Goal: Task Accomplishment & Management: Complete application form

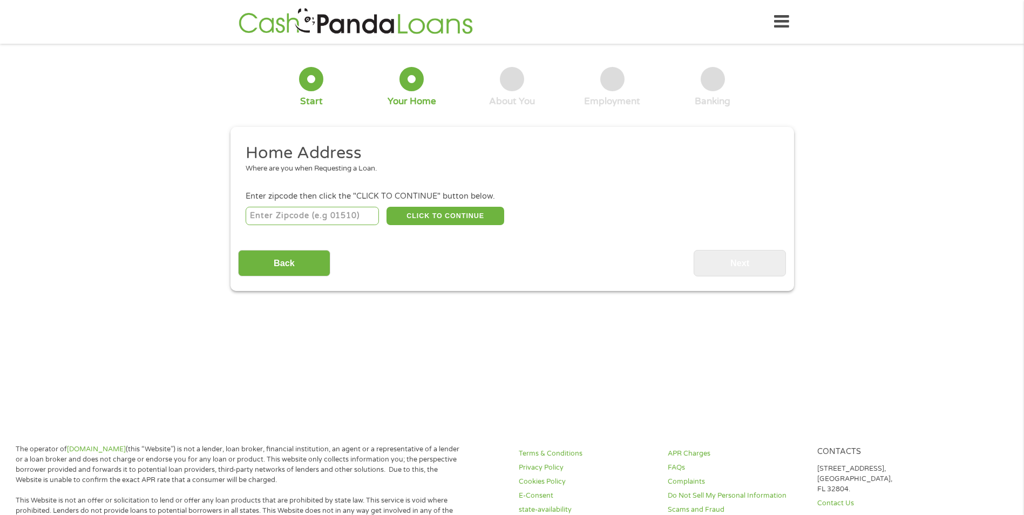
click at [292, 211] on input "number" at bounding box center [312, 216] width 133 height 18
type input "38118"
click at [449, 218] on button "CLICK TO CONTINUE" at bounding box center [445, 216] width 118 height 18
type input "38118"
type input "[GEOGRAPHIC_DATA]"
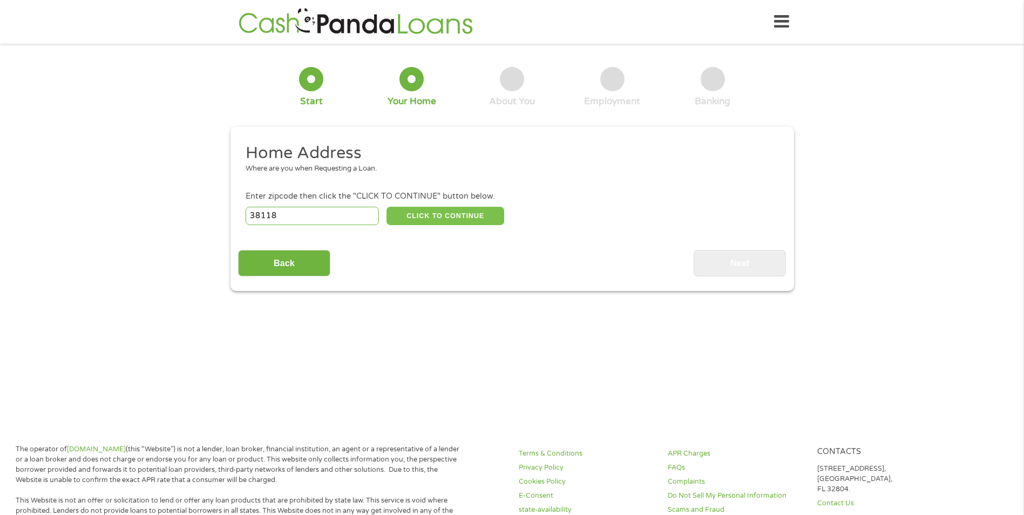
select select "[US_STATE]"
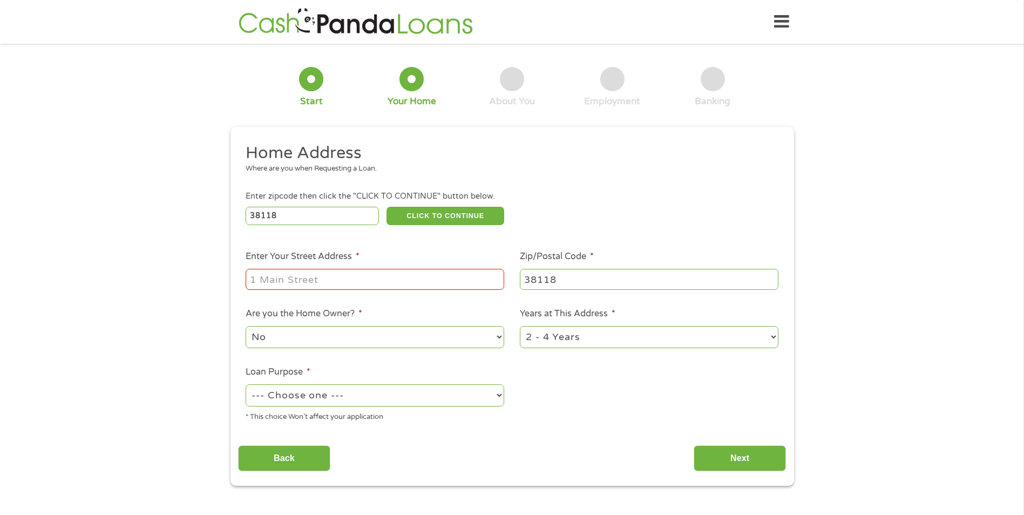
click at [285, 285] on input "Enter Your Street Address *" at bounding box center [375, 279] width 258 height 21
type input "[STREET_ADDRESS]"
click at [405, 394] on select "--- Choose one --- Pay Bills Debt Consolidation Home Improvement Major Purchase…" at bounding box center [375, 395] width 258 height 22
select select "shorttermcash"
click at [246, 384] on select "--- Choose one --- Pay Bills Debt Consolidation Home Improvement Major Purchase…" at bounding box center [375, 395] width 258 height 22
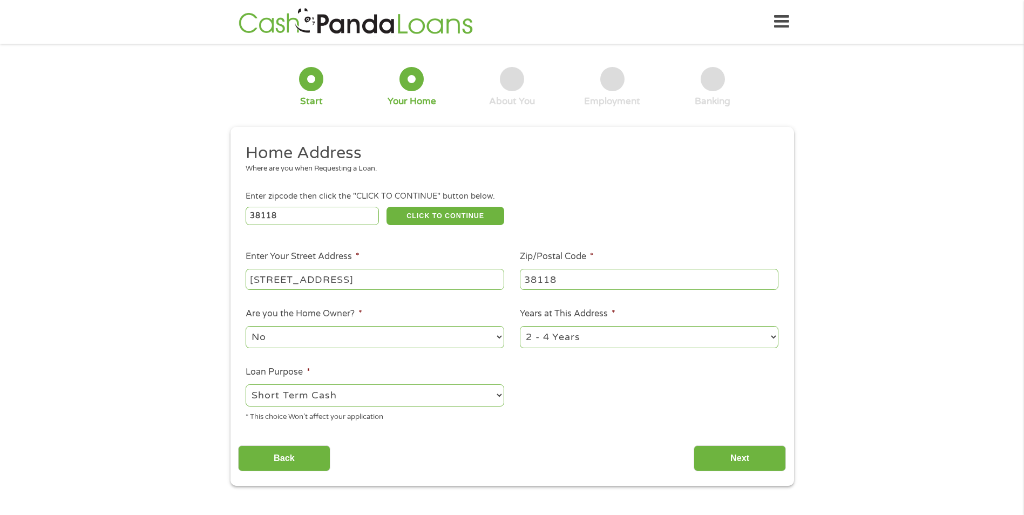
click at [590, 338] on select "1 Year or less 1 - 2 Years 2 - 4 Years Over 4 Years" at bounding box center [649, 337] width 258 height 22
select select "60months"
click at [520, 326] on select "1 Year or less 1 - 2 Years 2 - 4 Years Over 4 Years" at bounding box center [649, 337] width 258 height 22
click at [721, 462] on input "Next" at bounding box center [739, 458] width 92 height 26
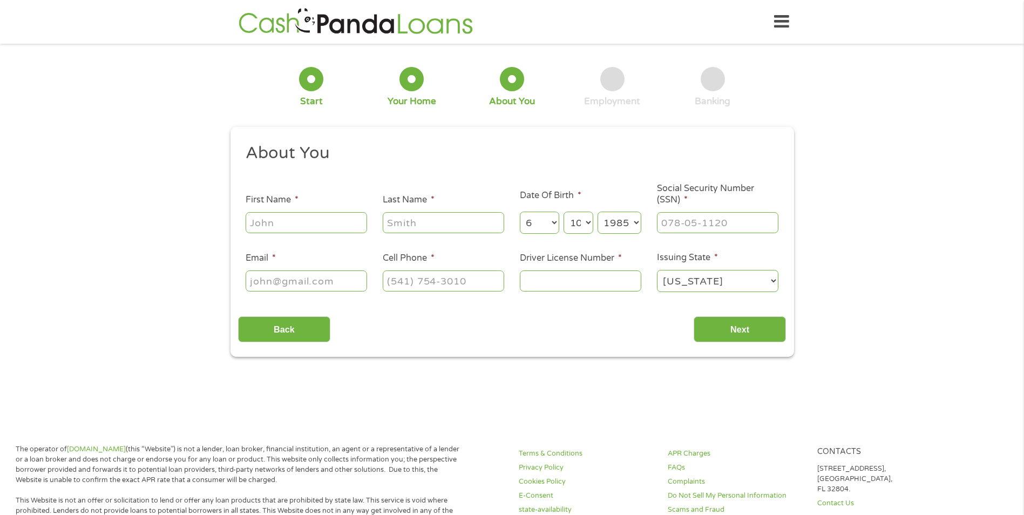
click at [319, 223] on input "First Name *" at bounding box center [306, 222] width 121 height 21
type input "[PERSON_NAME]"
type input "[EMAIL_ADDRESS][DOMAIN_NAME]"
type input "[PHONE_NUMBER]"
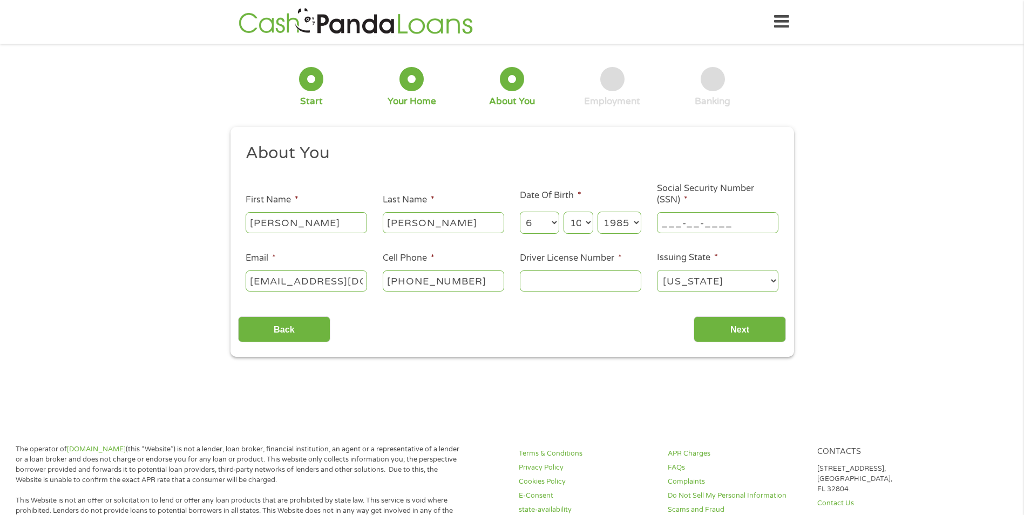
click at [687, 222] on input "___-__-____" at bounding box center [717, 222] width 121 height 21
type input "432-57-8049"
click at [570, 285] on input "Driver License Number *" at bounding box center [580, 280] width 121 height 21
type input "142958838"
click at [720, 333] on input "Next" at bounding box center [739, 329] width 92 height 26
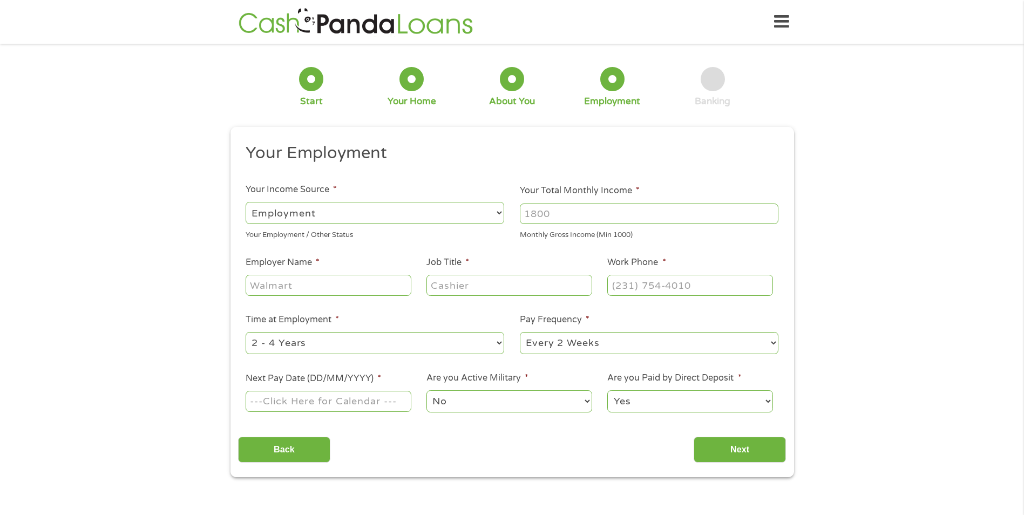
click at [581, 209] on input "Your Total Monthly Income *" at bounding box center [649, 213] width 258 height 21
type input "3600"
click at [326, 289] on input "Employer Name *" at bounding box center [328, 285] width 165 height 21
type input "[GEOGRAPHIC_DATA][PERSON_NAME]"
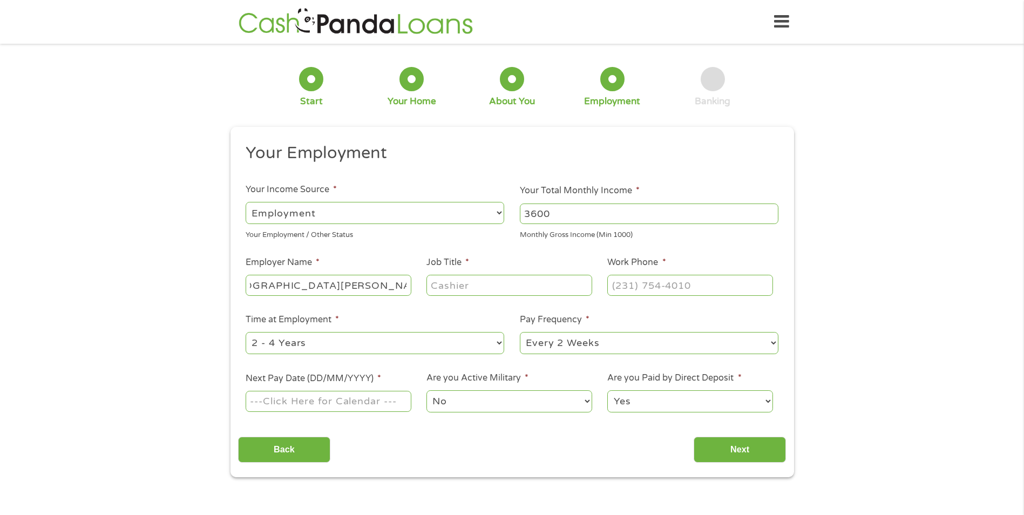
scroll to position [0, 0]
type input "[PERSON_NAME]"
type input "[PHONE_NUMBER]"
click at [371, 345] on select "--- Choose one --- 1 Year or less 1 - 2 Years 2 - 4 Years Over 4 Years" at bounding box center [375, 343] width 258 height 22
select select "60months"
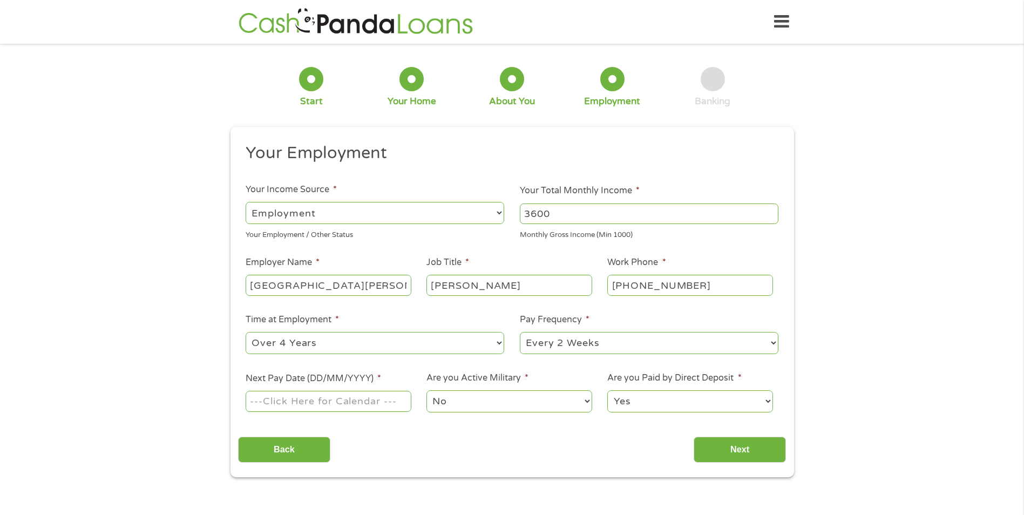
click at [246, 332] on select "--- Choose one --- 1 Year or less 1 - 2 Years 2 - 4 Years Over 4 Years" at bounding box center [375, 343] width 258 height 22
click at [315, 400] on input "Next Pay Date (DD/MM/YYYY) *" at bounding box center [328, 401] width 165 height 21
type input "[DATE]"
click at [489, 403] on select "No Yes" at bounding box center [508, 401] width 165 height 22
click at [426, 390] on select "No Yes" at bounding box center [508, 401] width 165 height 22
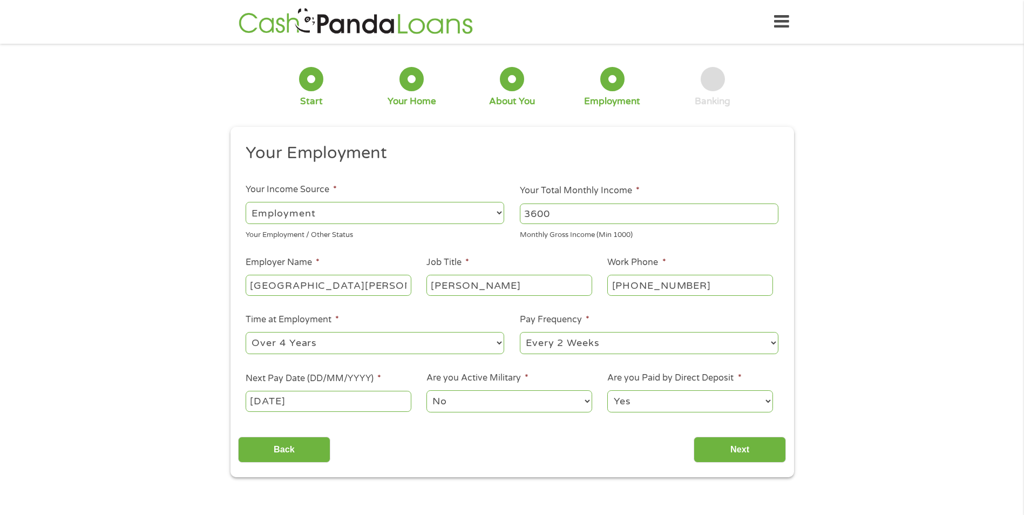
click at [636, 407] on select "Yes No" at bounding box center [689, 401] width 165 height 22
click at [734, 449] on input "Next" at bounding box center [739, 450] width 92 height 26
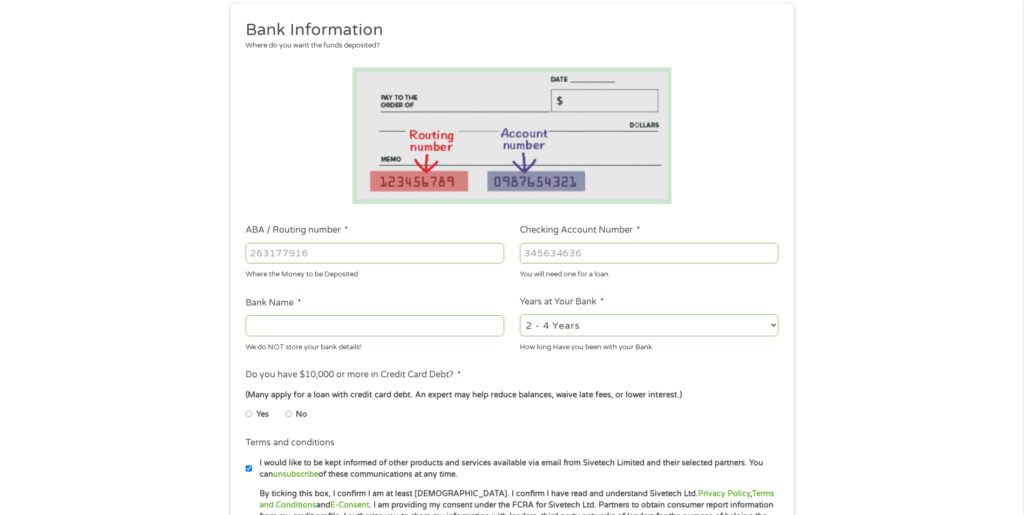
scroll to position [216, 0]
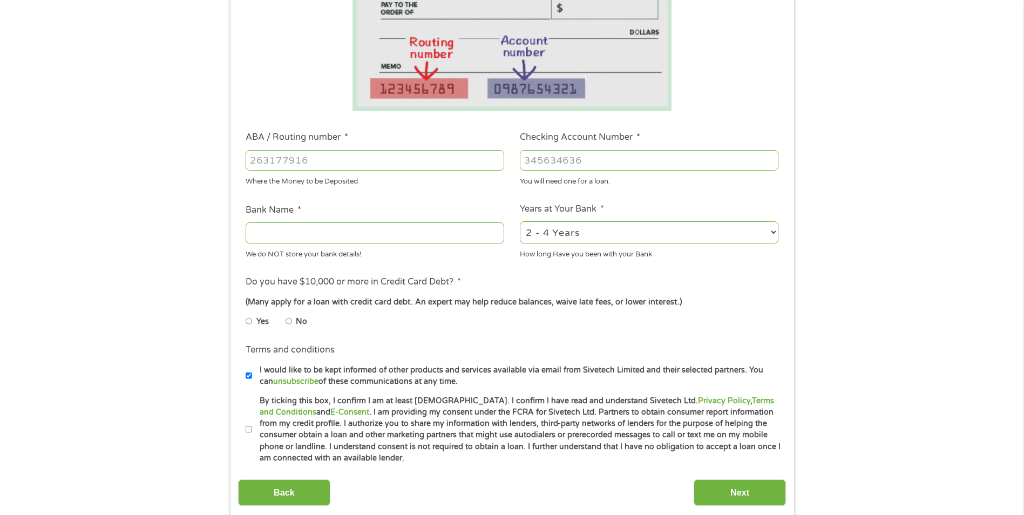
click at [290, 324] on input "No" at bounding box center [288, 320] width 6 height 17
radio input "true"
click at [250, 431] on input "By ticking this box, I confirm I am at least [DEMOGRAPHIC_DATA]. I confirm I ha…" at bounding box center [249, 429] width 6 height 17
checkbox input "true"
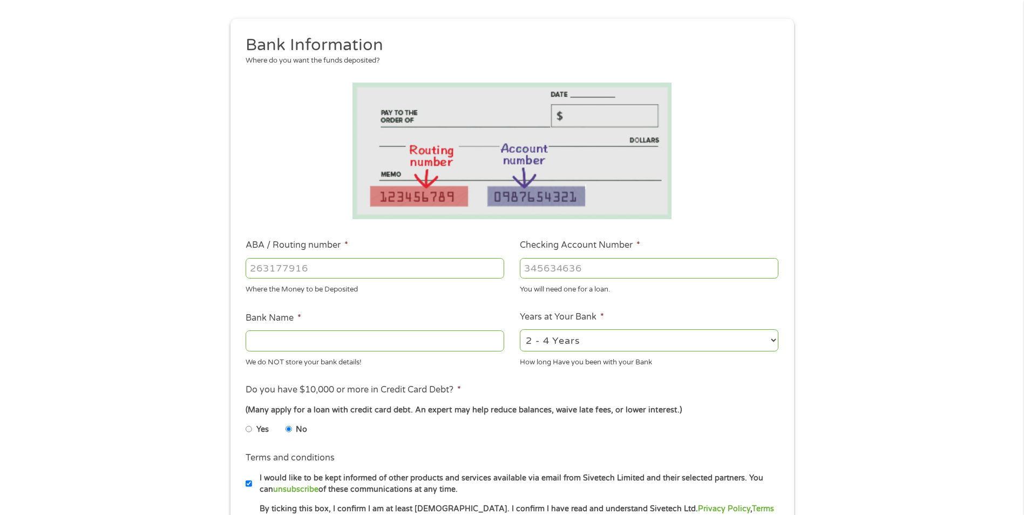
scroll to position [0, 0]
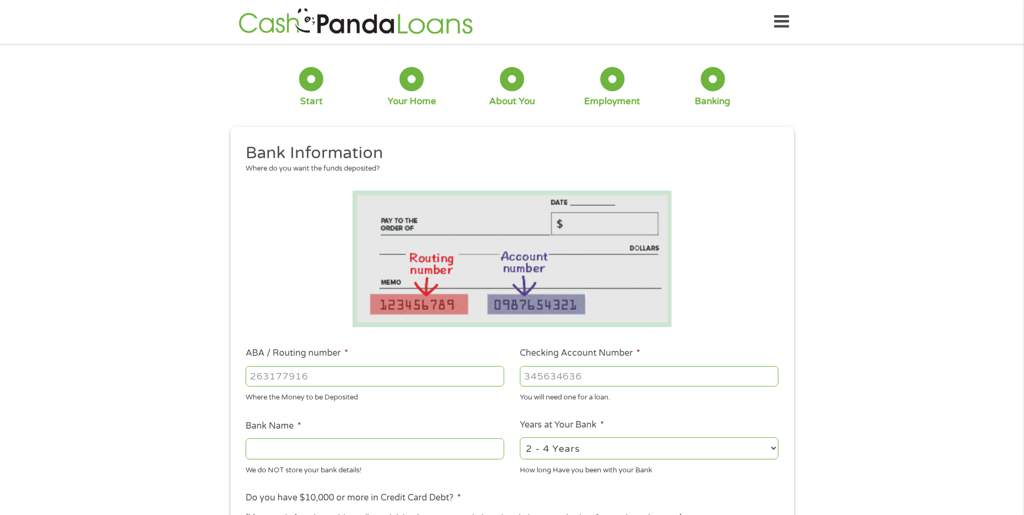
click at [780, 21] on icon at bounding box center [781, 22] width 15 height 26
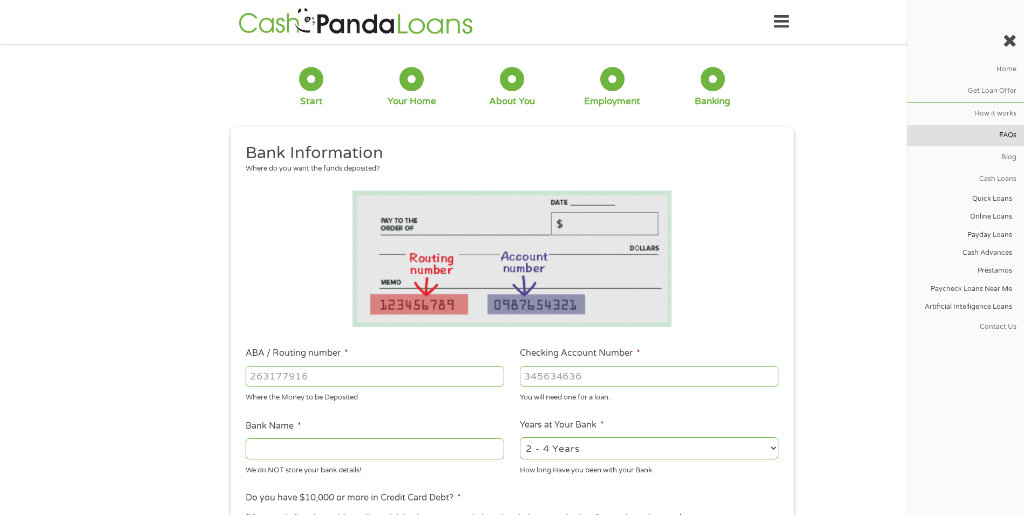
click at [1013, 133] on link "FAQs" at bounding box center [965, 136] width 117 height 22
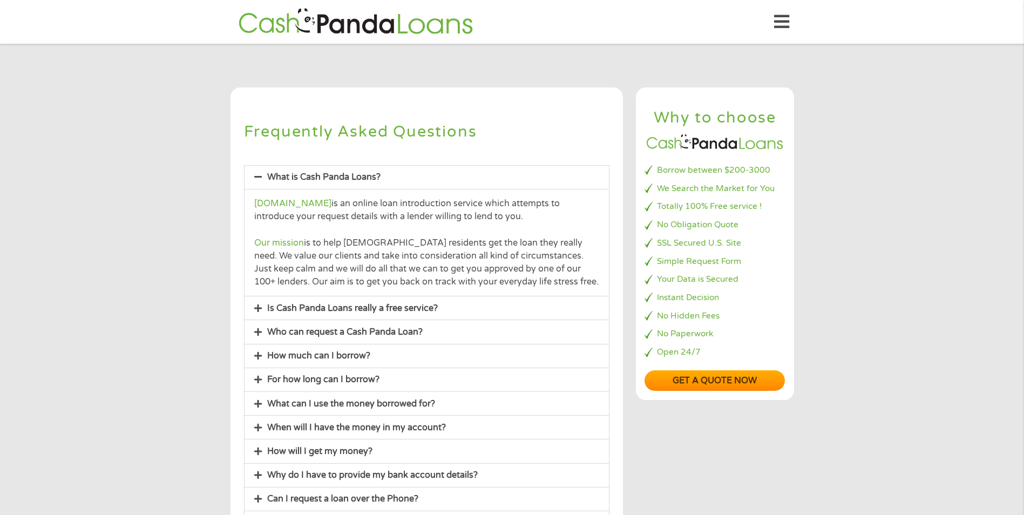
click at [315, 314] on div "Is Cash Panda Loans really a free service?" at bounding box center [426, 307] width 364 height 23
